Goal: Task Accomplishment & Management: Use online tool/utility

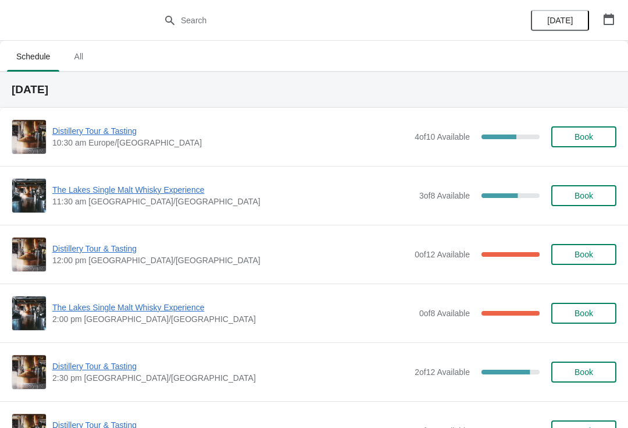
click at [109, 136] on span "Distillery Tour & Tasting" at bounding box center [230, 131] width 357 height 12
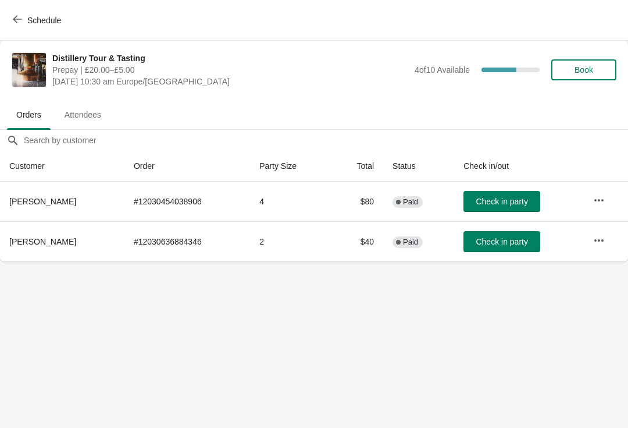
click at [503, 191] on button "Check in party" at bounding box center [502, 201] width 77 height 21
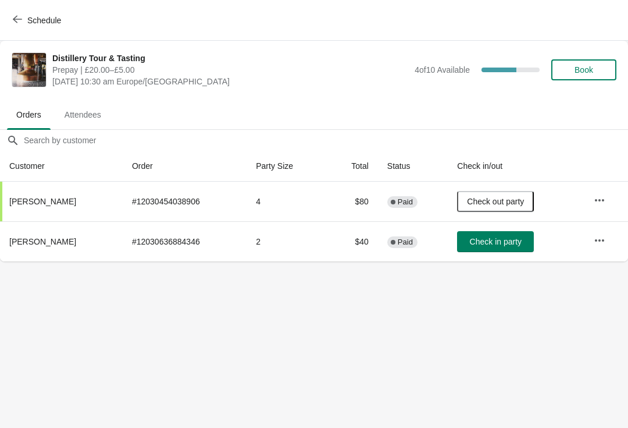
click at [589, 67] on span "Book" at bounding box center [584, 69] width 19 height 9
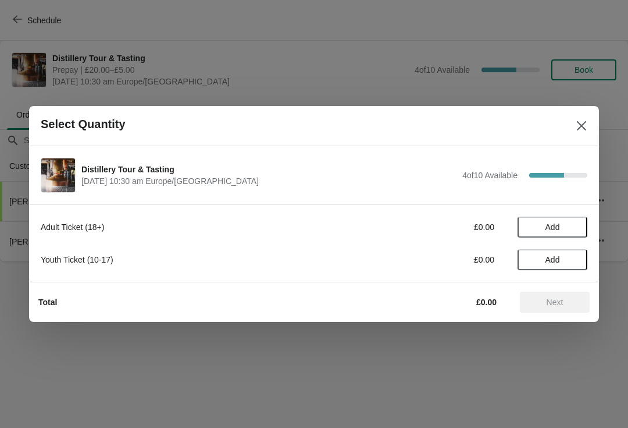
click at [556, 228] on span "Add" at bounding box center [553, 226] width 15 height 9
click at [573, 222] on icon at bounding box center [573, 227] width 12 height 12
click at [548, 299] on span "Next" at bounding box center [555, 301] width 17 height 9
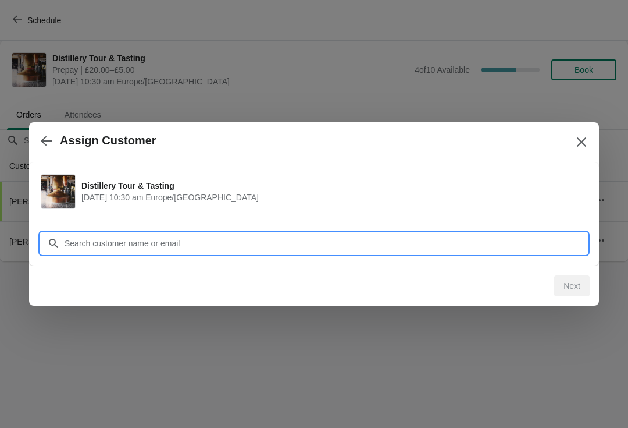
click at [203, 237] on input "Customer" at bounding box center [326, 243] width 524 height 21
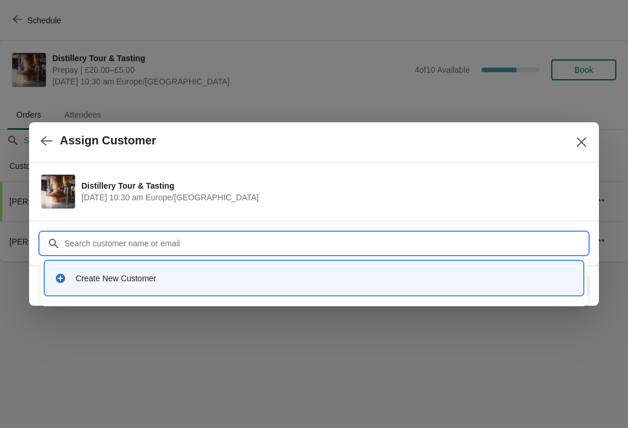
click at [122, 283] on div "Create New Customer" at bounding box center [325, 278] width 498 height 12
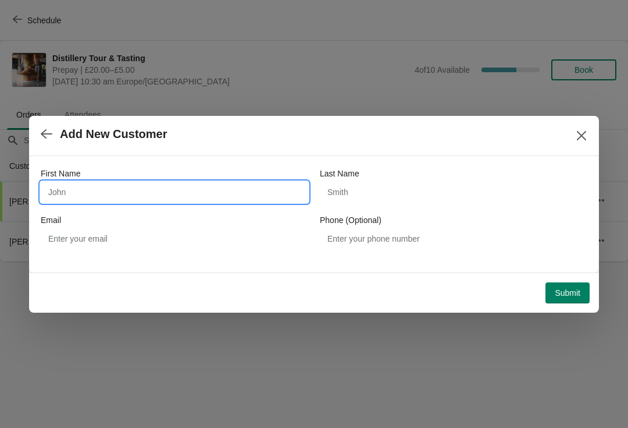
click at [130, 188] on input "First Name" at bounding box center [175, 192] width 268 height 21
type input "[PERSON_NAME]"
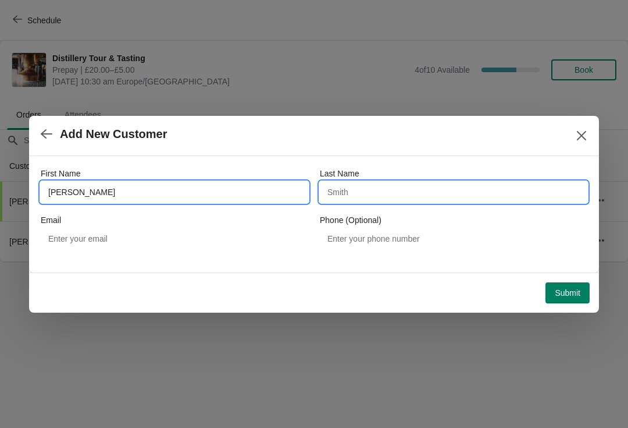
click at [365, 189] on input "Last Name" at bounding box center [454, 192] width 268 height 21
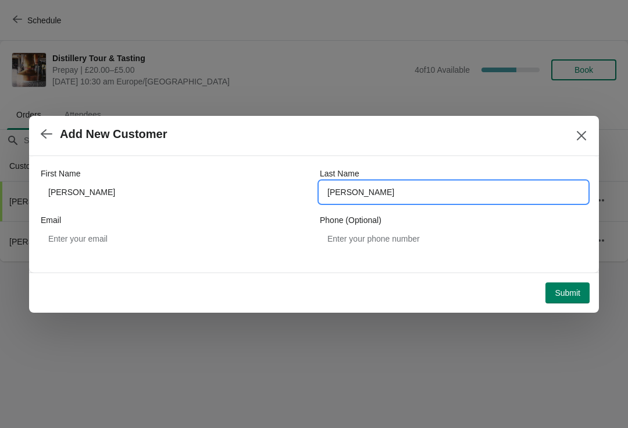
type input "[PERSON_NAME]"
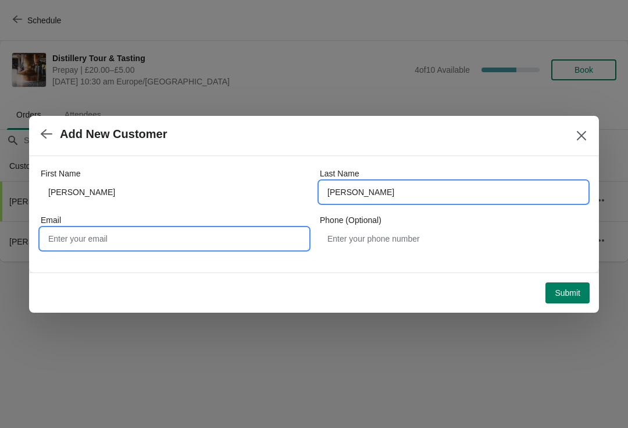
click at [170, 241] on input "Email" at bounding box center [175, 238] width 268 height 21
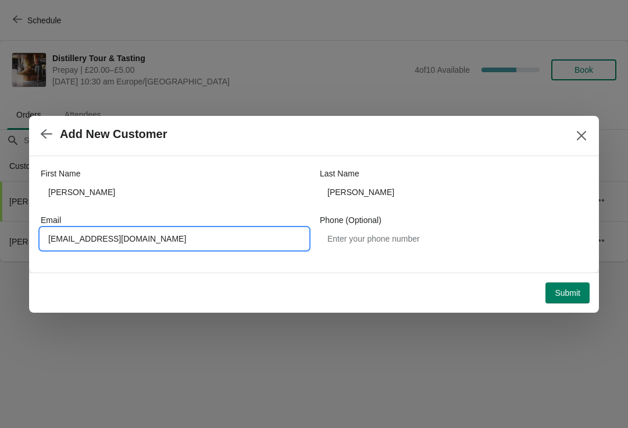
type input "[EMAIL_ADDRESS][DOMAIN_NAME]"
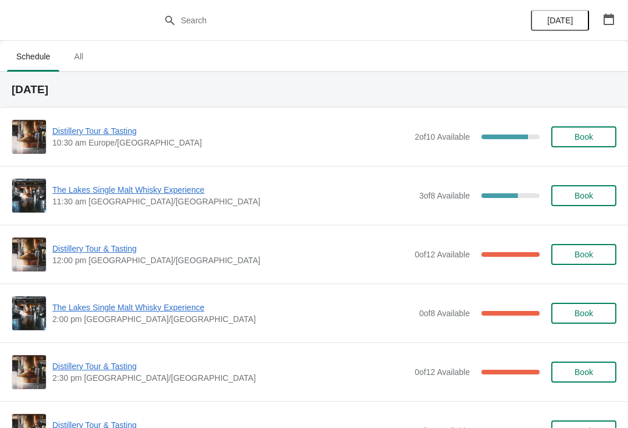
click at [99, 134] on span "Distillery Tour & Tasting" at bounding box center [230, 131] width 357 height 12
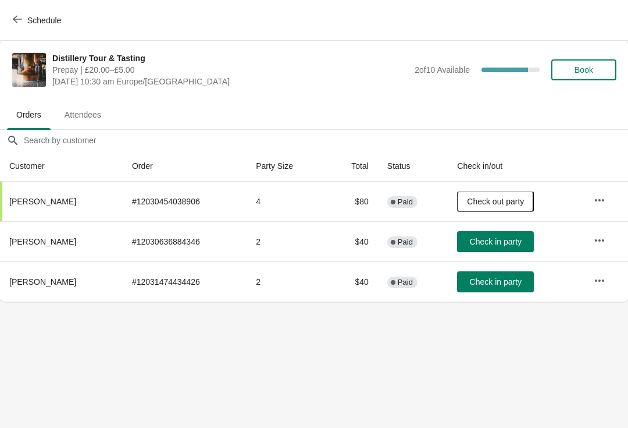
click at [486, 283] on span "Check in party" at bounding box center [496, 281] width 52 height 9
click at [505, 235] on button "Check in party" at bounding box center [495, 241] width 77 height 21
